Goal: Transaction & Acquisition: Purchase product/service

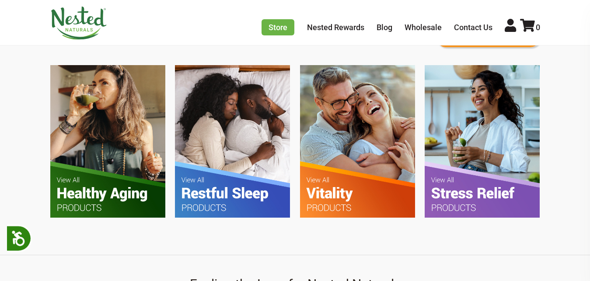
scroll to position [536, 0]
click at [223, 199] on img at bounding box center [232, 141] width 115 height 153
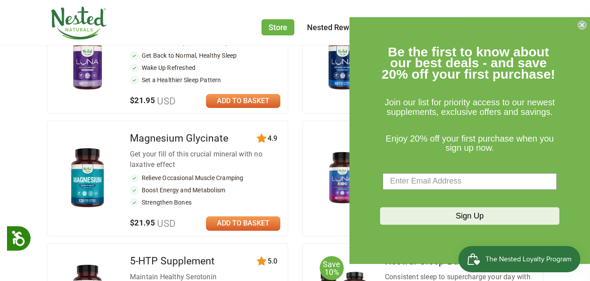
scroll to position [402, 0]
click at [580, 24] on circle "Close dialog" at bounding box center [583, 25] width 8 height 8
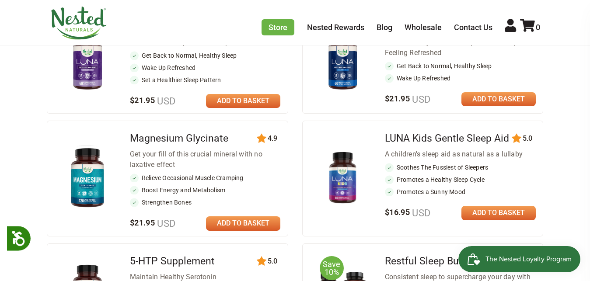
click at [246, 107] on link at bounding box center [243, 101] width 74 height 14
click at [528, 25] on icon at bounding box center [527, 25] width 15 height 13
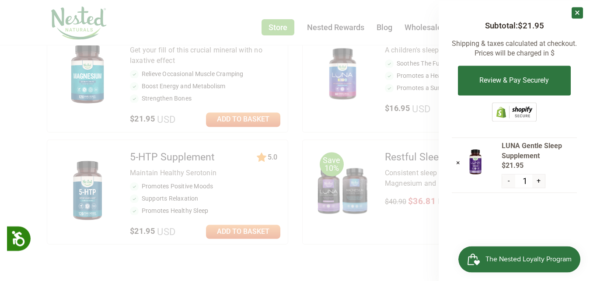
scroll to position [491, 0]
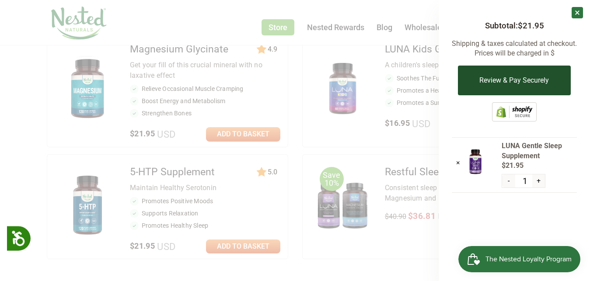
click at [511, 87] on button "Review & Pay Securely" at bounding box center [514, 81] width 112 height 30
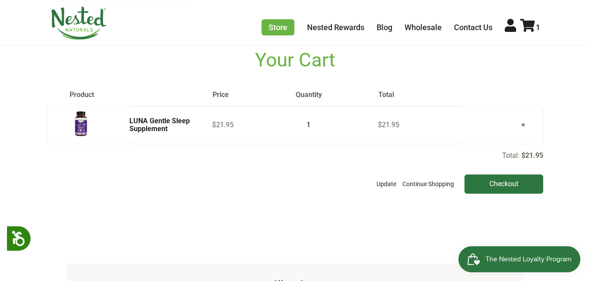
scroll to position [45, 0]
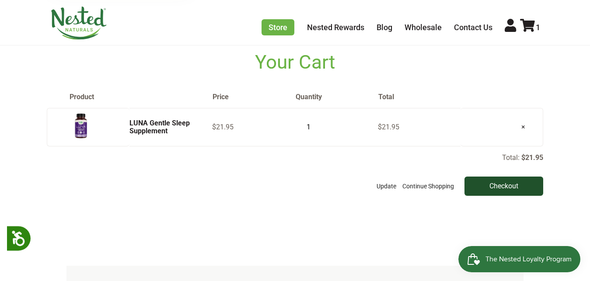
click at [485, 196] on input "Checkout" at bounding box center [504, 186] width 79 height 19
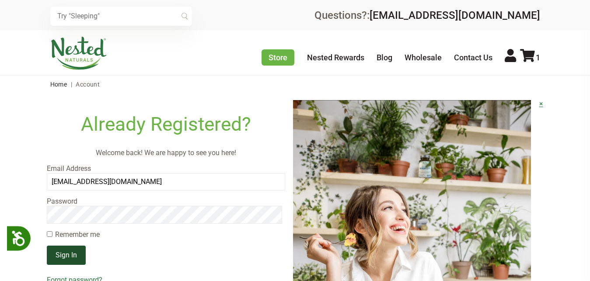
click at [76, 265] on input "Sign In" at bounding box center [66, 255] width 39 height 19
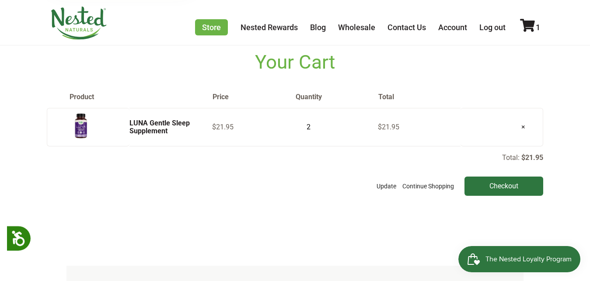
type input "2"
click at [315, 133] on input "2" at bounding box center [306, 127] width 22 height 12
click at [480, 196] on input "Checkout" at bounding box center [504, 186] width 79 height 19
